Goal: Task Accomplishment & Management: Manage account settings

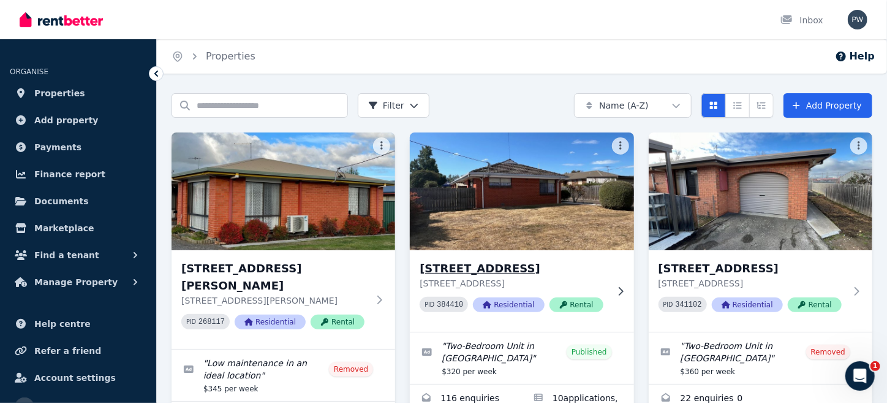
click at [522, 216] on img at bounding box center [522, 191] width 235 height 124
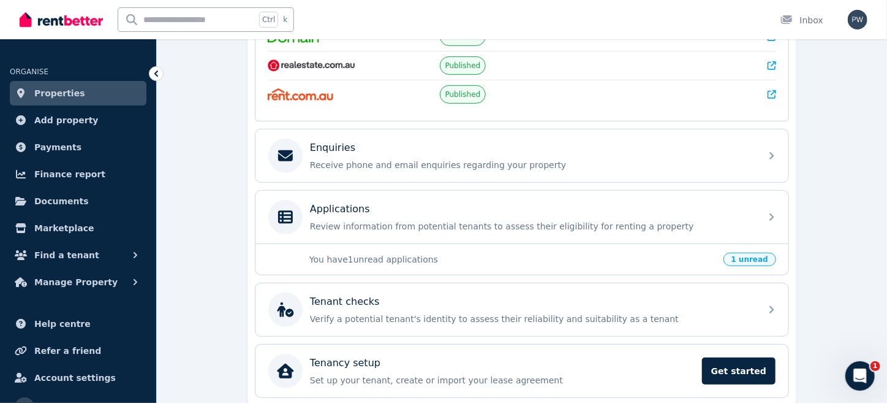
scroll to position [353, 0]
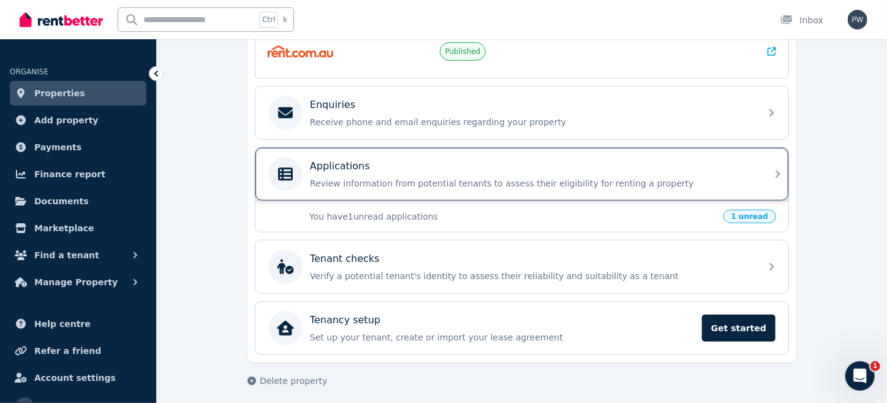
click at [329, 163] on p "Applications" at bounding box center [340, 166] width 60 height 15
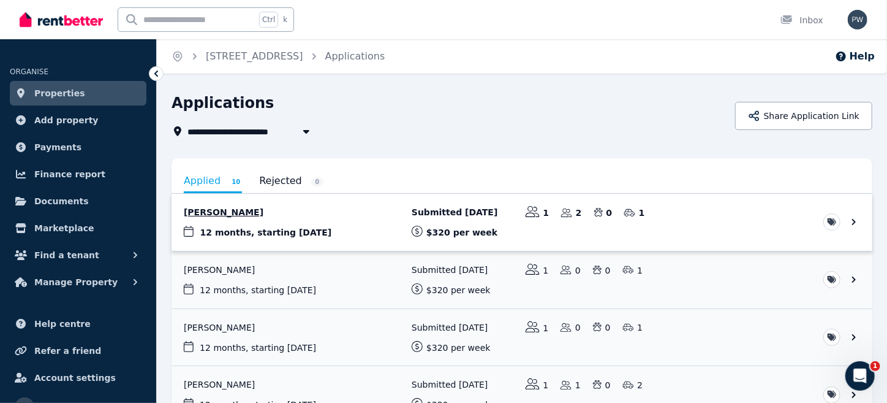
click at [228, 232] on link "View application: Bonnie Nelson" at bounding box center [522, 222] width 701 height 57
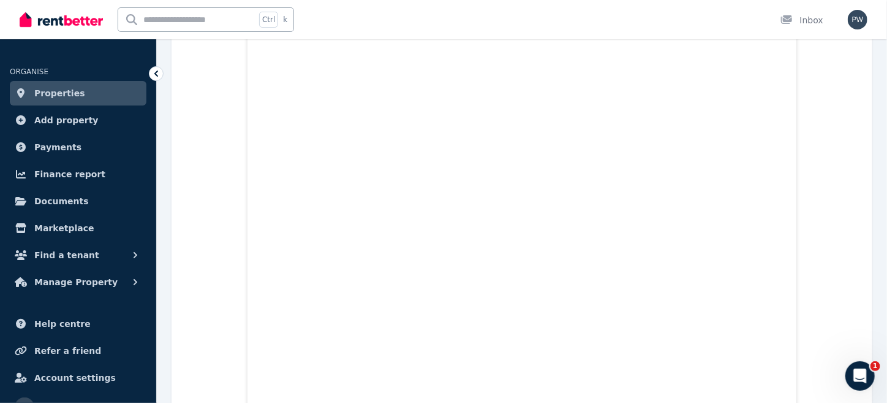
scroll to position [370, 0]
click at [153, 73] on icon at bounding box center [156, 73] width 12 height 12
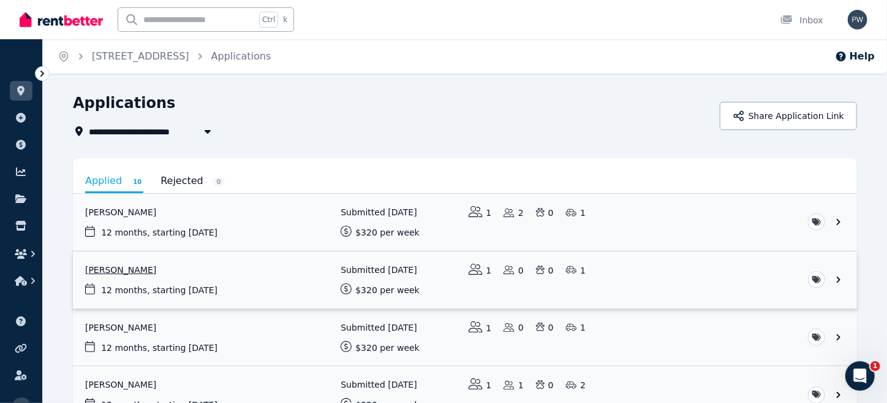
click at [164, 286] on link "View application: Mia Gillies" at bounding box center [465, 279] width 784 height 57
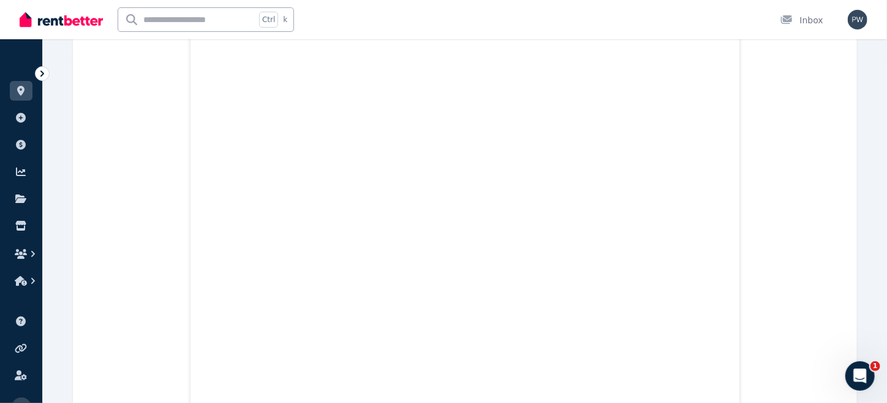
scroll to position [357, 0]
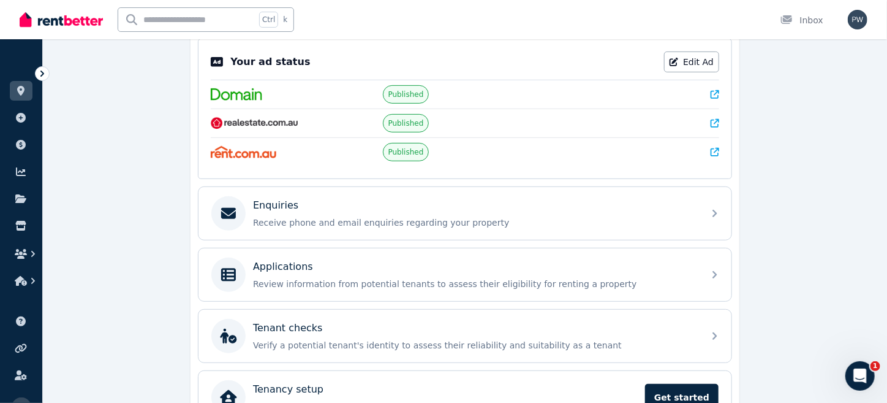
scroll to position [286, 0]
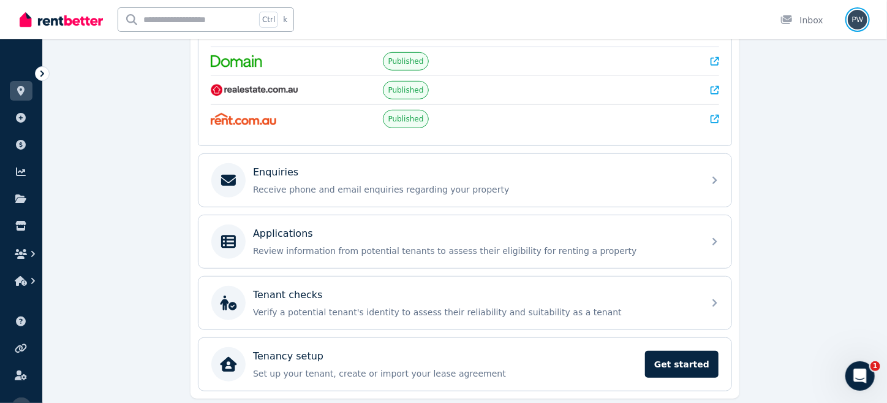
click at [859, 18] on img "button" at bounding box center [858, 20] width 20 height 20
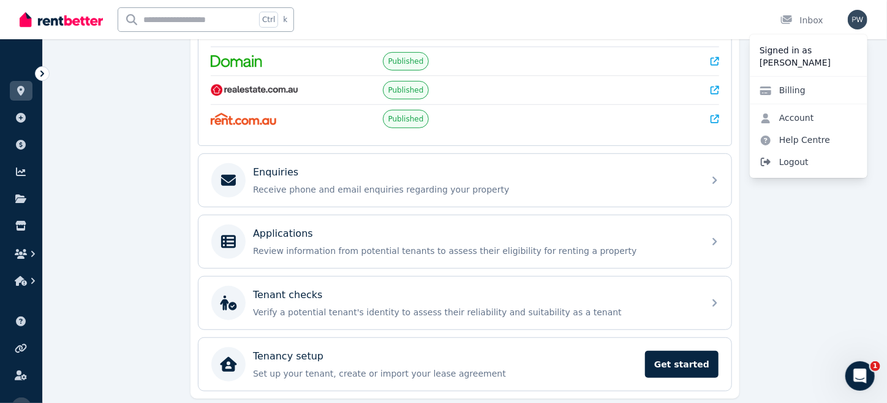
click at [797, 163] on span "Logout" at bounding box center [809, 162] width 118 height 22
